Goal: Transaction & Acquisition: Book appointment/travel/reservation

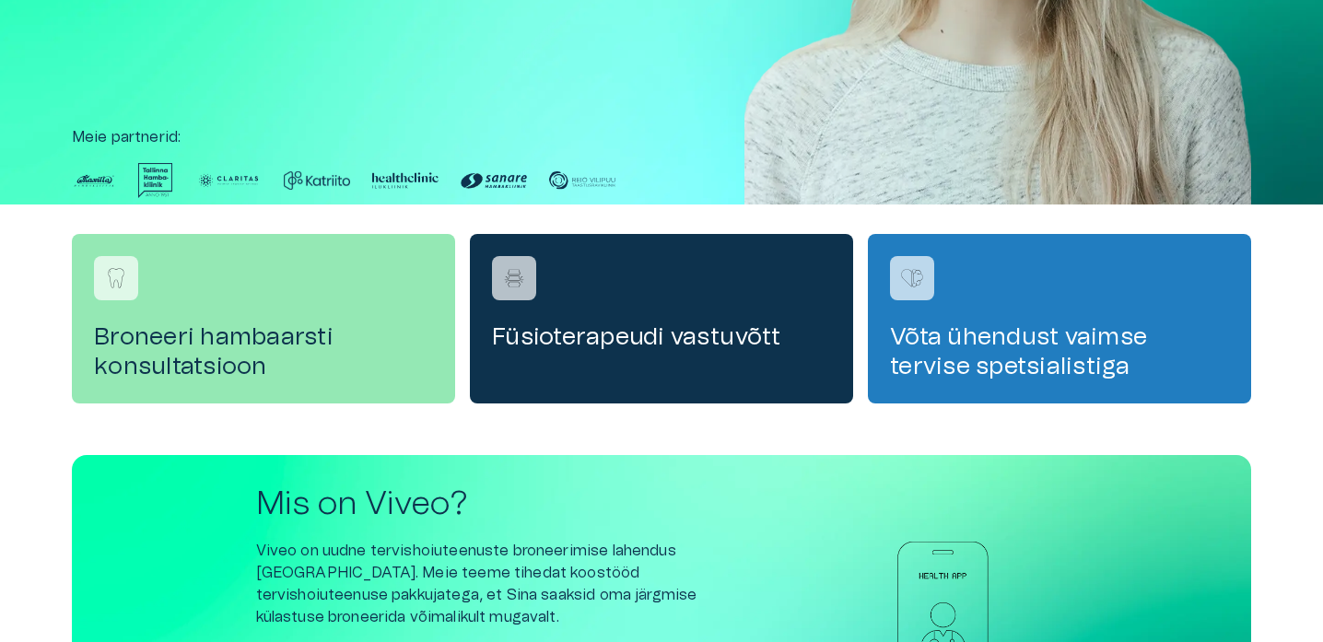
scroll to position [388, 0]
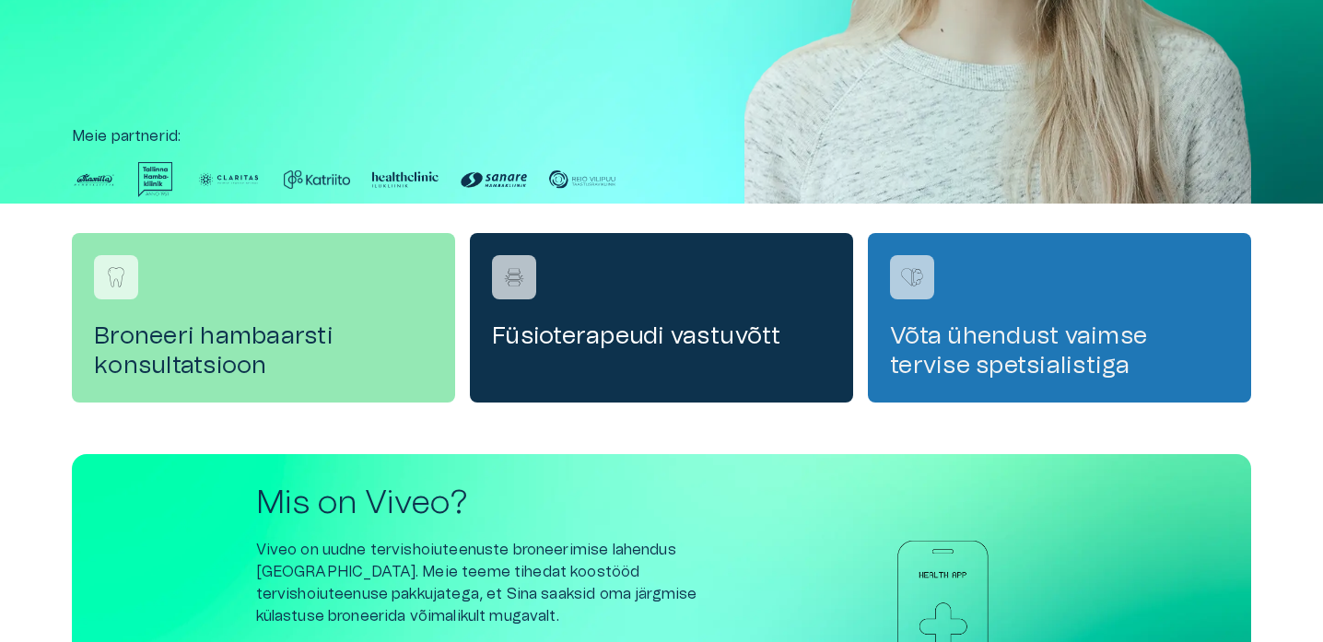
click at [991, 363] on h4 "Võta ühendust vaimse tervise spetsialistiga" at bounding box center [1059, 351] width 339 height 59
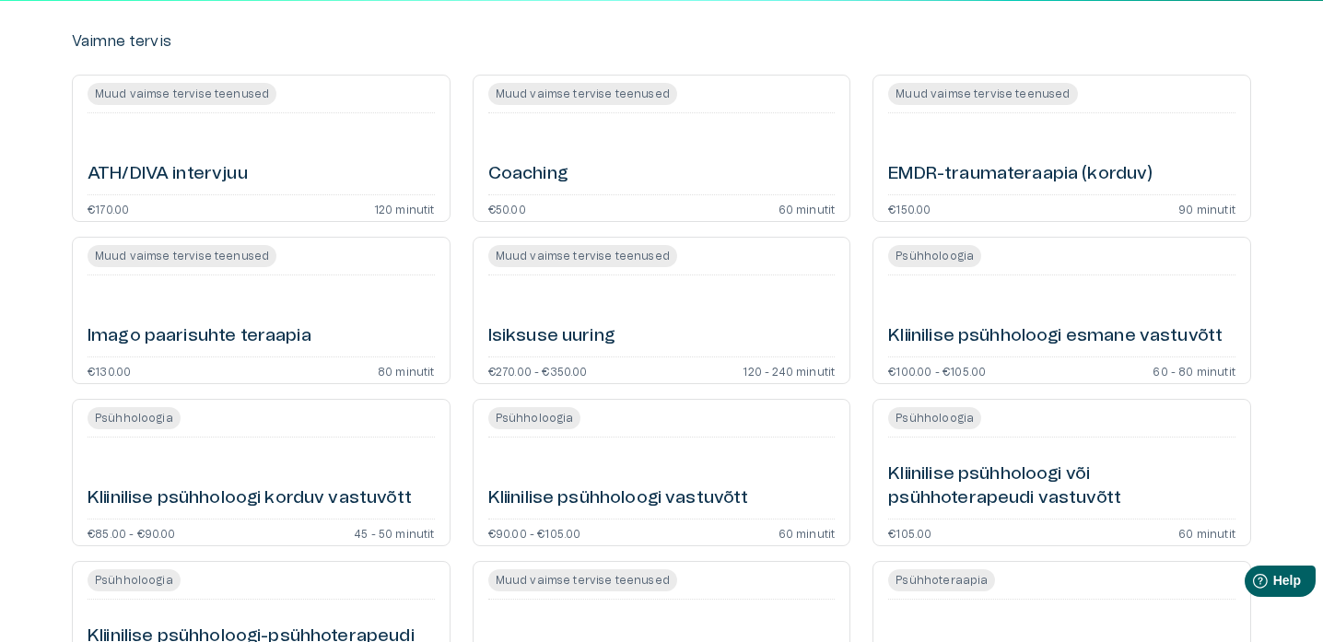
scroll to position [181, 0]
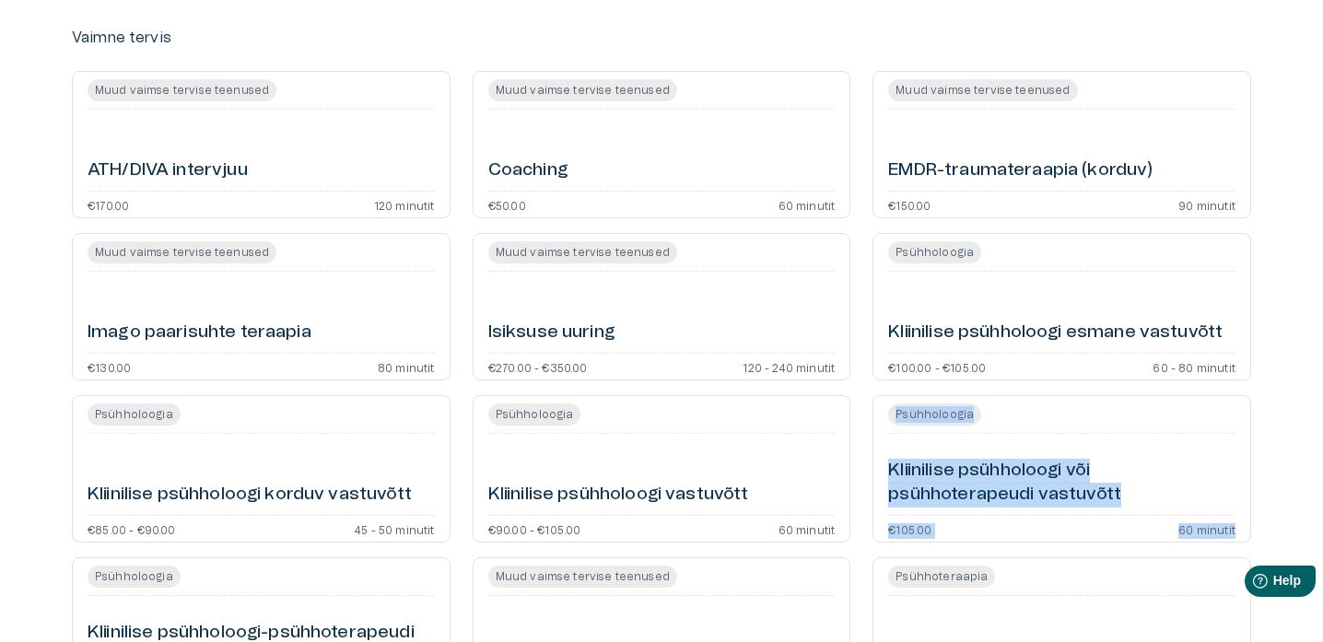
click at [240, 163] on h6 "ATH/DIVA intervjuu" at bounding box center [168, 170] width 160 height 25
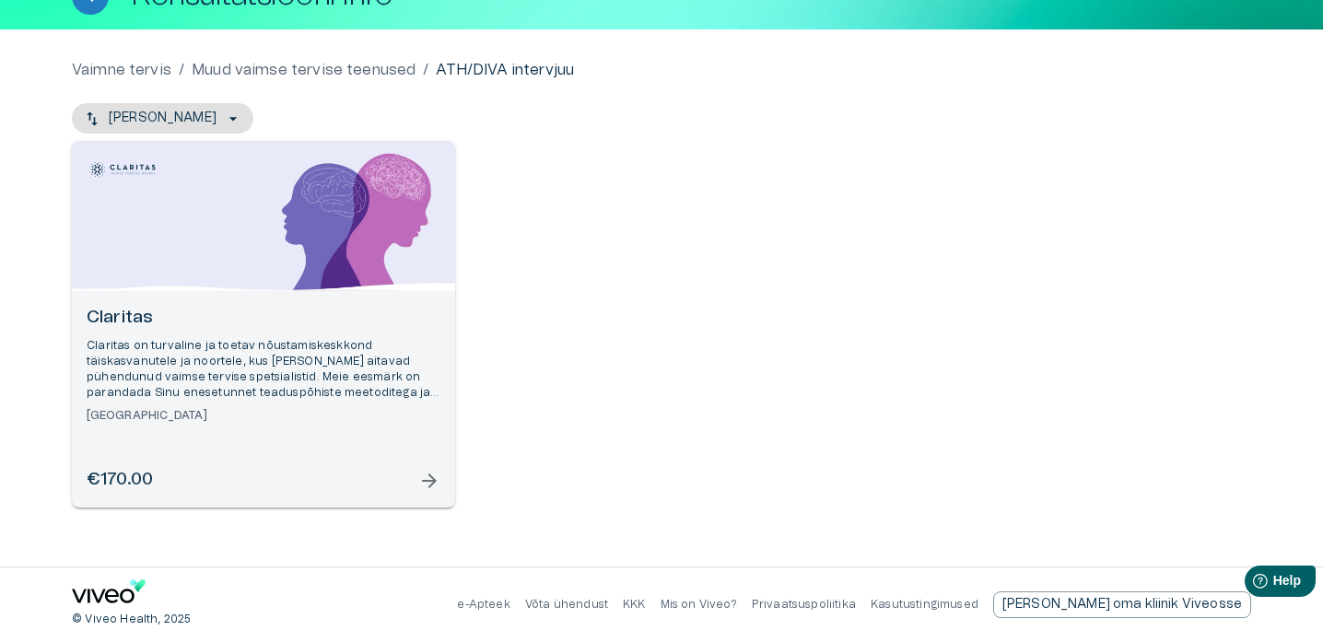
scroll to position [134, 0]
click at [410, 494] on div "Claritas Claritas on turvaline ja toetav nõustamiskeskkond täiskasvanutele ja n…" at bounding box center [263, 399] width 383 height 217
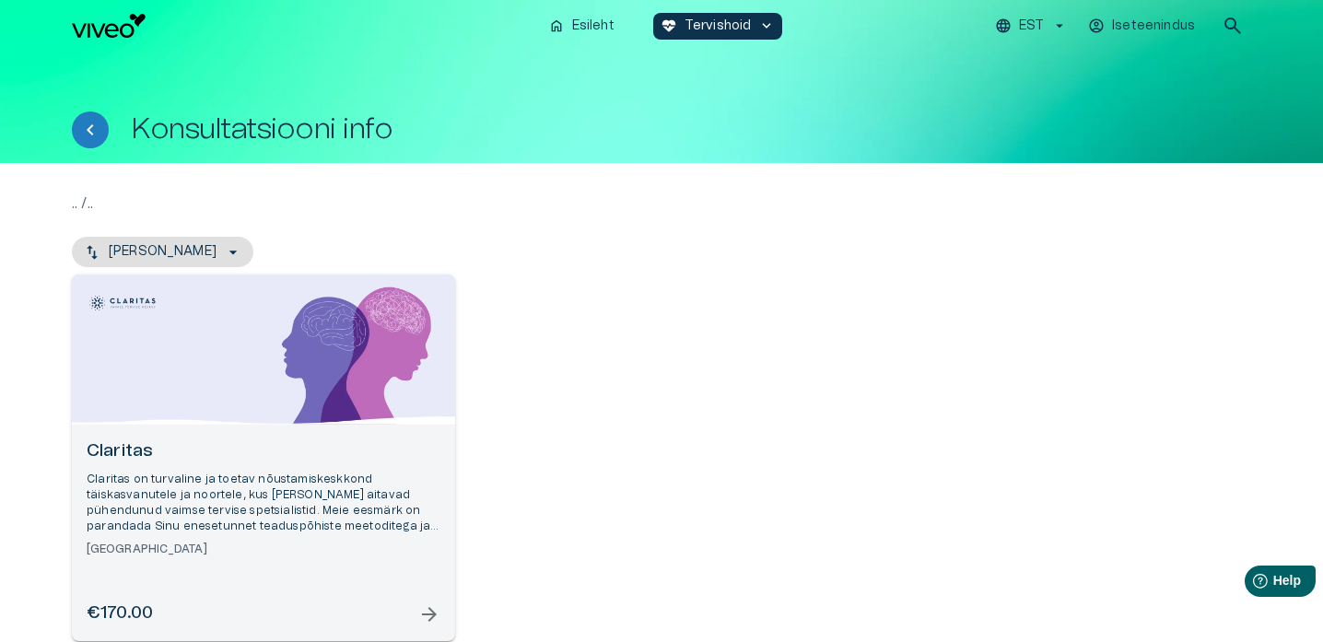
scroll to position [134, 0]
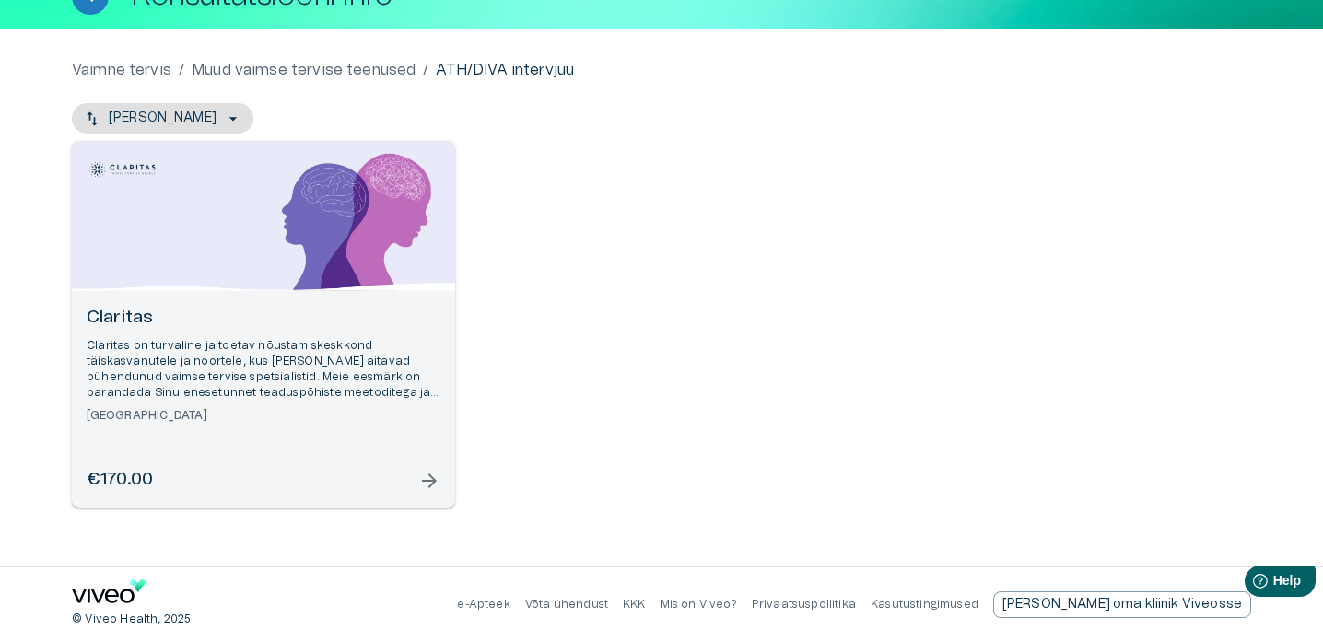
click at [299, 369] on p "Claritas on turvaline ja toetav nõustamiskeskkond täiskasvanutele ja noortele, …" at bounding box center [264, 370] width 354 height 64
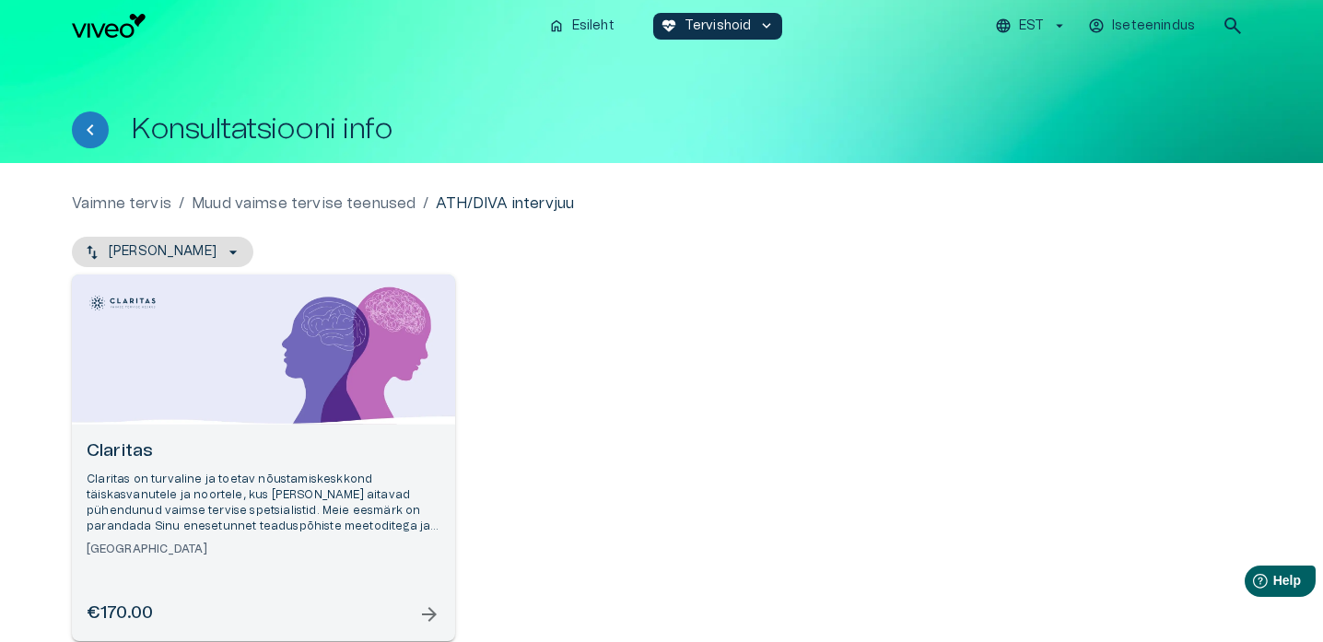
click at [357, 203] on p "Muud vaimse tervise teenused" at bounding box center [304, 204] width 224 height 22
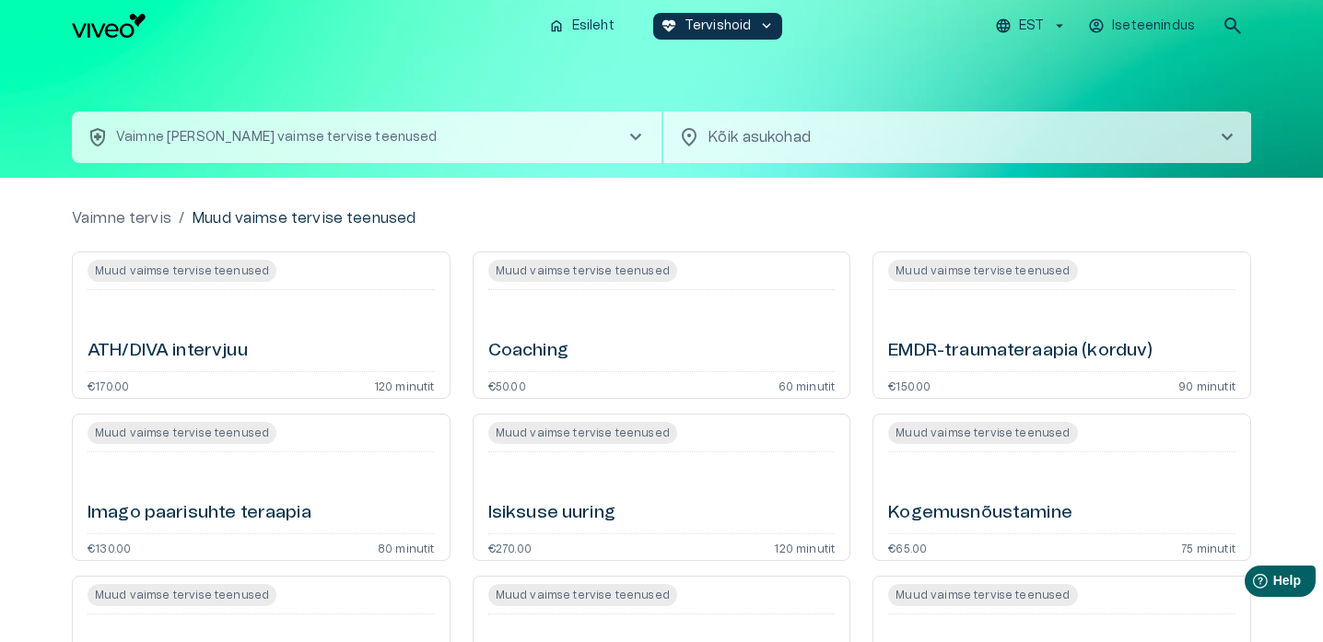
click at [787, 169] on div "health_and_safety Vaimne tervis - Muud vaimse tervise teenused chevron_right lo…" at bounding box center [661, 115] width 1179 height 126
click at [787, 142] on body "Hindame teie privaatsust Kasutame küpsiseid teie sirvimiskogemuse parandamiseks…" at bounding box center [661, 321] width 1323 height 642
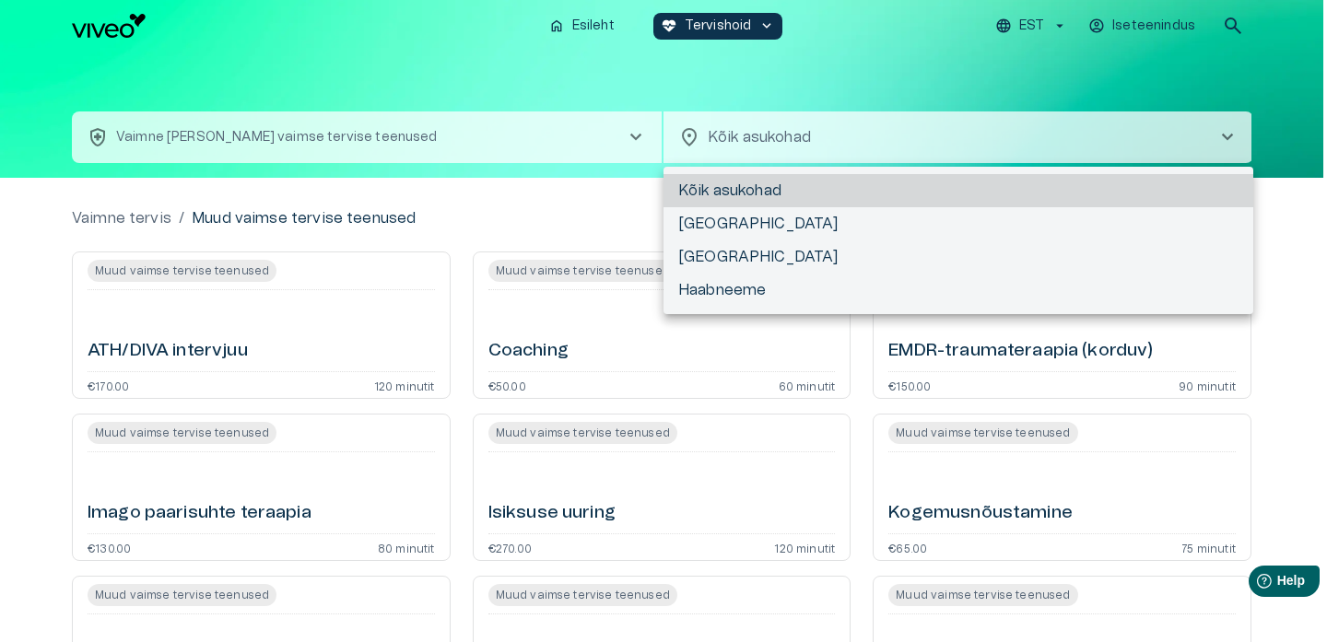
click at [732, 222] on li "Tartu" at bounding box center [958, 223] width 590 height 33
type input "**********"
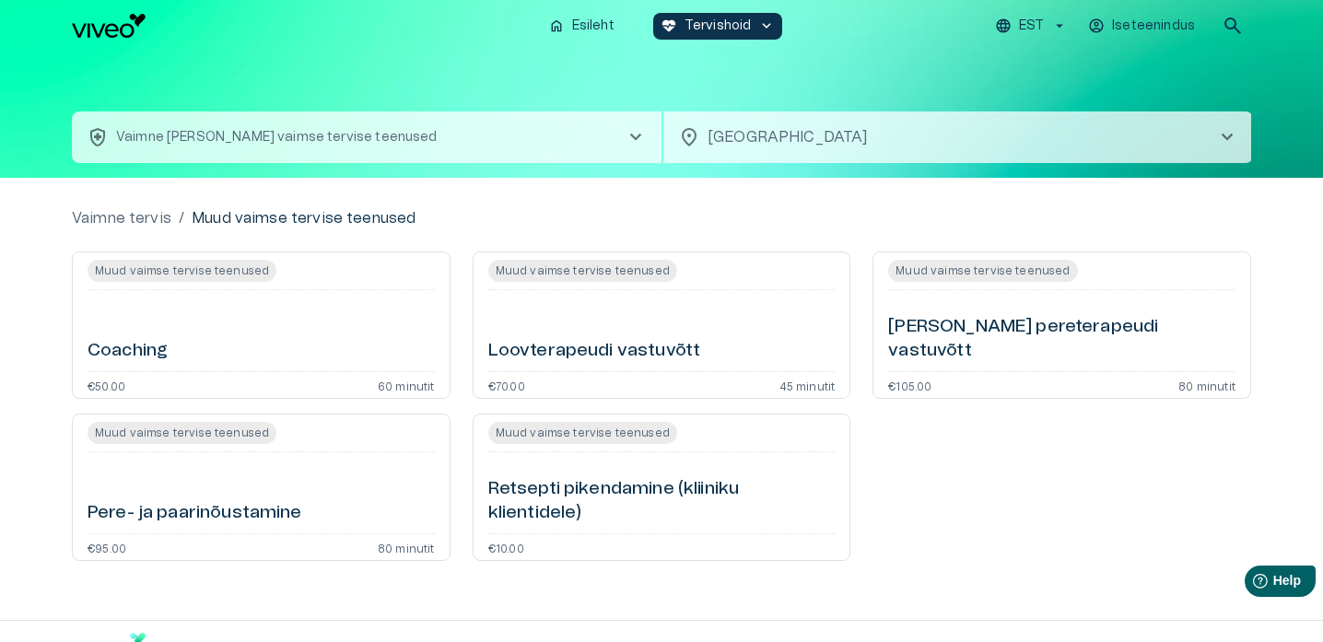
click at [566, 204] on div "Vaimne tervis / Muud vaimse tervise teenused Muud vaimse tervise teenused Coach…" at bounding box center [661, 399] width 1323 height 442
click at [501, 159] on button "health_and_safety Vaimne tervis - Muud vaimse tervise teenused chevron_right" at bounding box center [367, 137] width 590 height 52
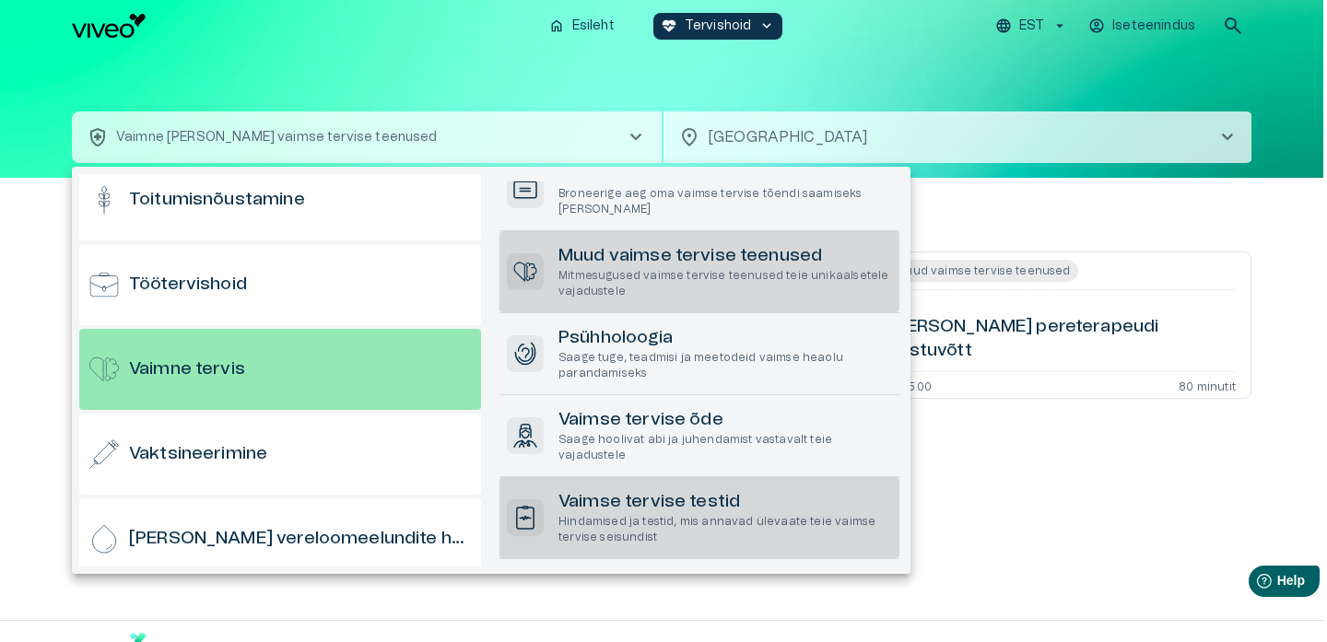
scroll to position [232, 0]
click at [581, 537] on p "Hindamised ja testid, mis annavad ülevaate teie vaimse tervise seisundist" at bounding box center [725, 529] width 334 height 31
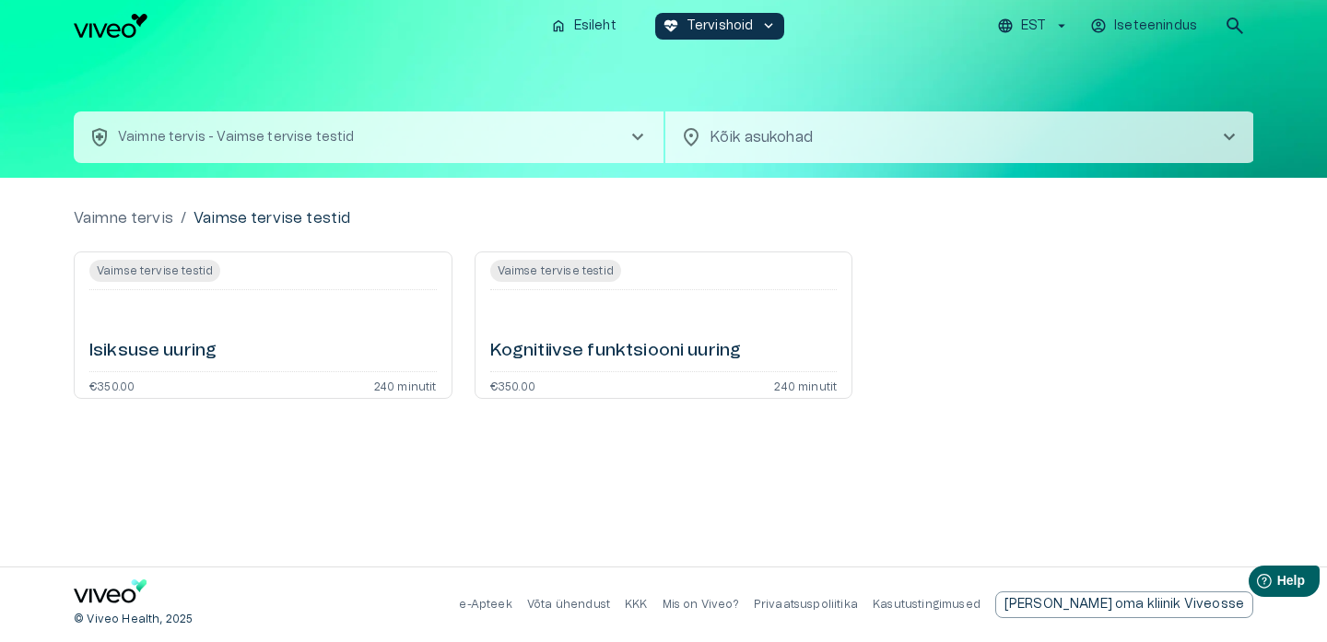
click at [611, 147] on button "health_and_safety Vaimne tervis - Vaimse tervise testid chevron_right" at bounding box center [369, 137] width 590 height 52
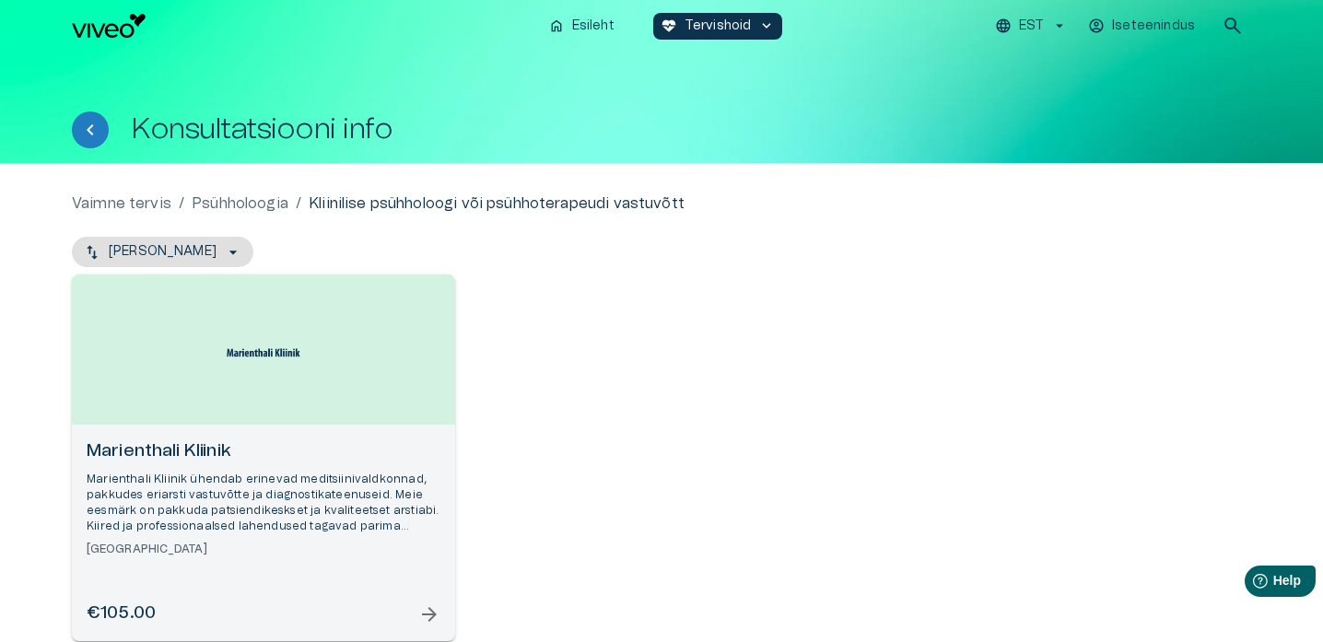
scroll to position [99, 0]
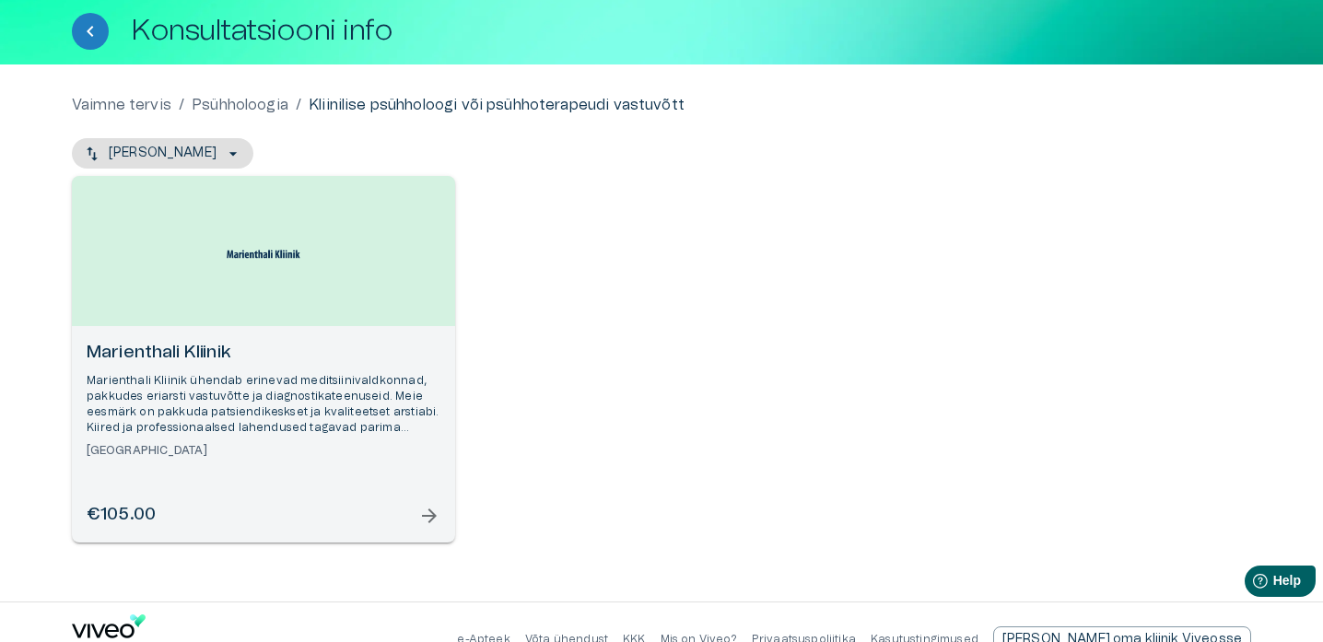
click at [393, 392] on p "Marienthali Kliinik ühendab erinevad meditsiinivaldkonnad, pakkudes eriarsti va…" at bounding box center [264, 405] width 354 height 64
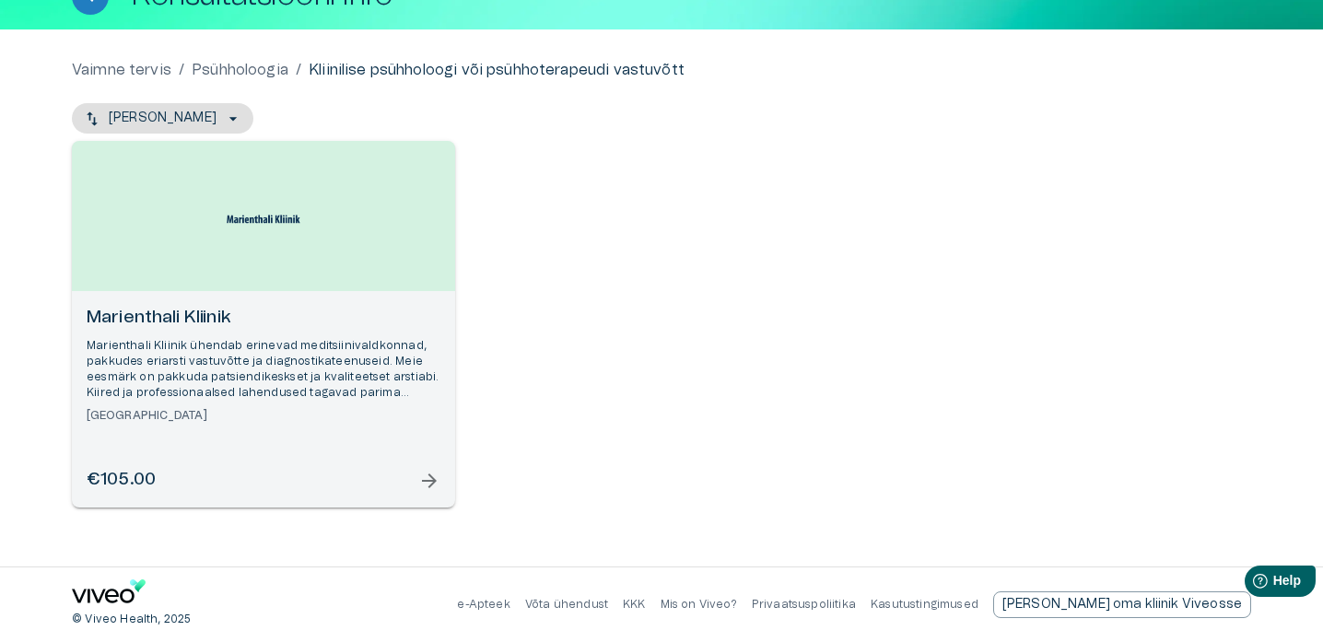
scroll to position [134, 0]
click at [228, 450] on div "Marienthali Kliinik Marienthali Kliinik ühendab erinevad meditsiinivaldkonnad, …" at bounding box center [263, 399] width 383 height 217
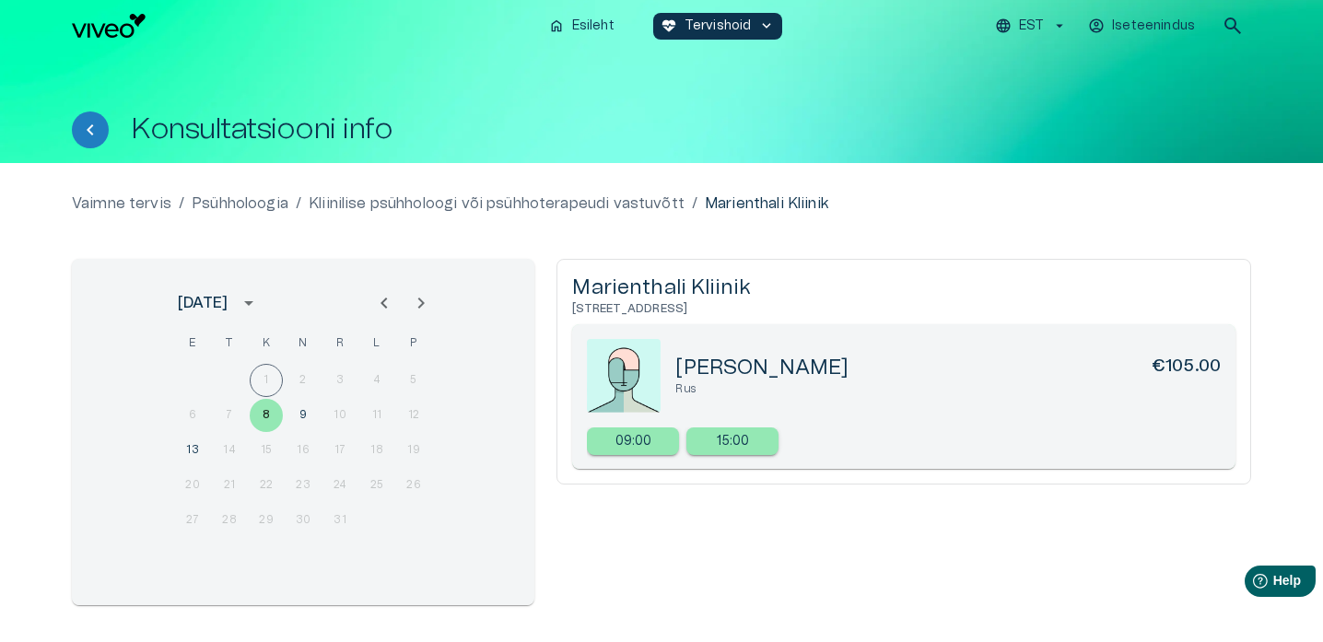
click at [558, 207] on p "Kliinilise psühholoogi või psühhoterapeudi vastuvõtt" at bounding box center [497, 204] width 376 height 22
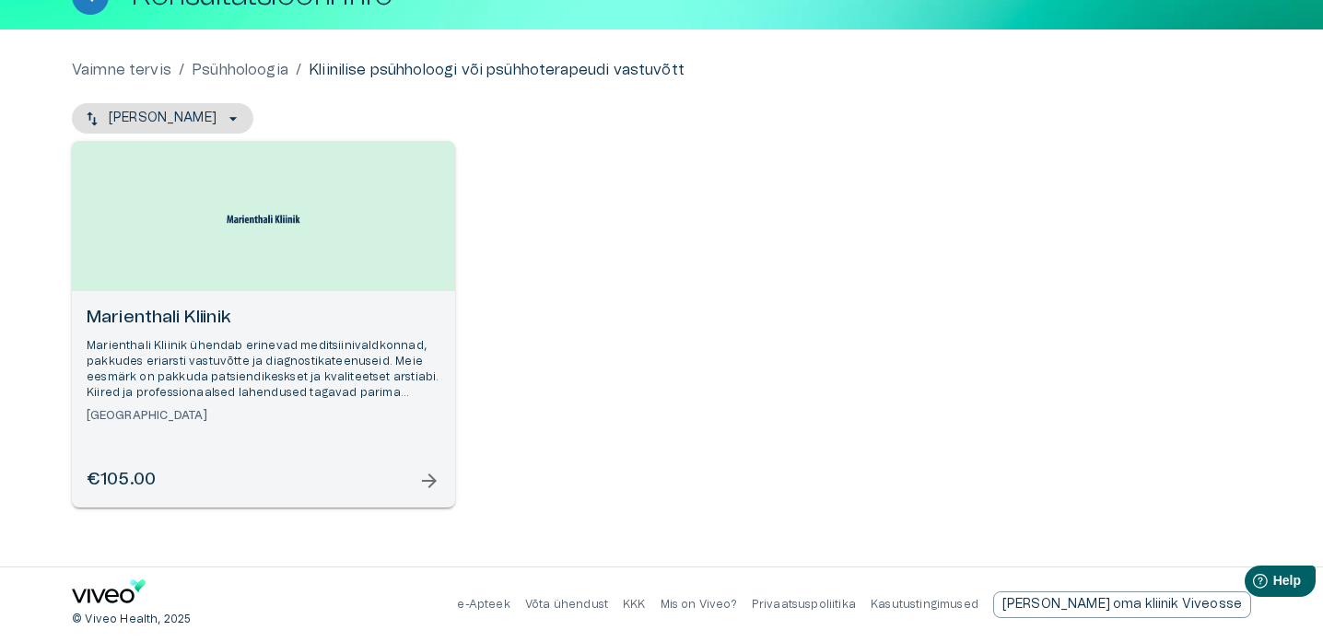
scroll to position [134, 0]
